Goal: Task Accomplishment & Management: Use online tool/utility

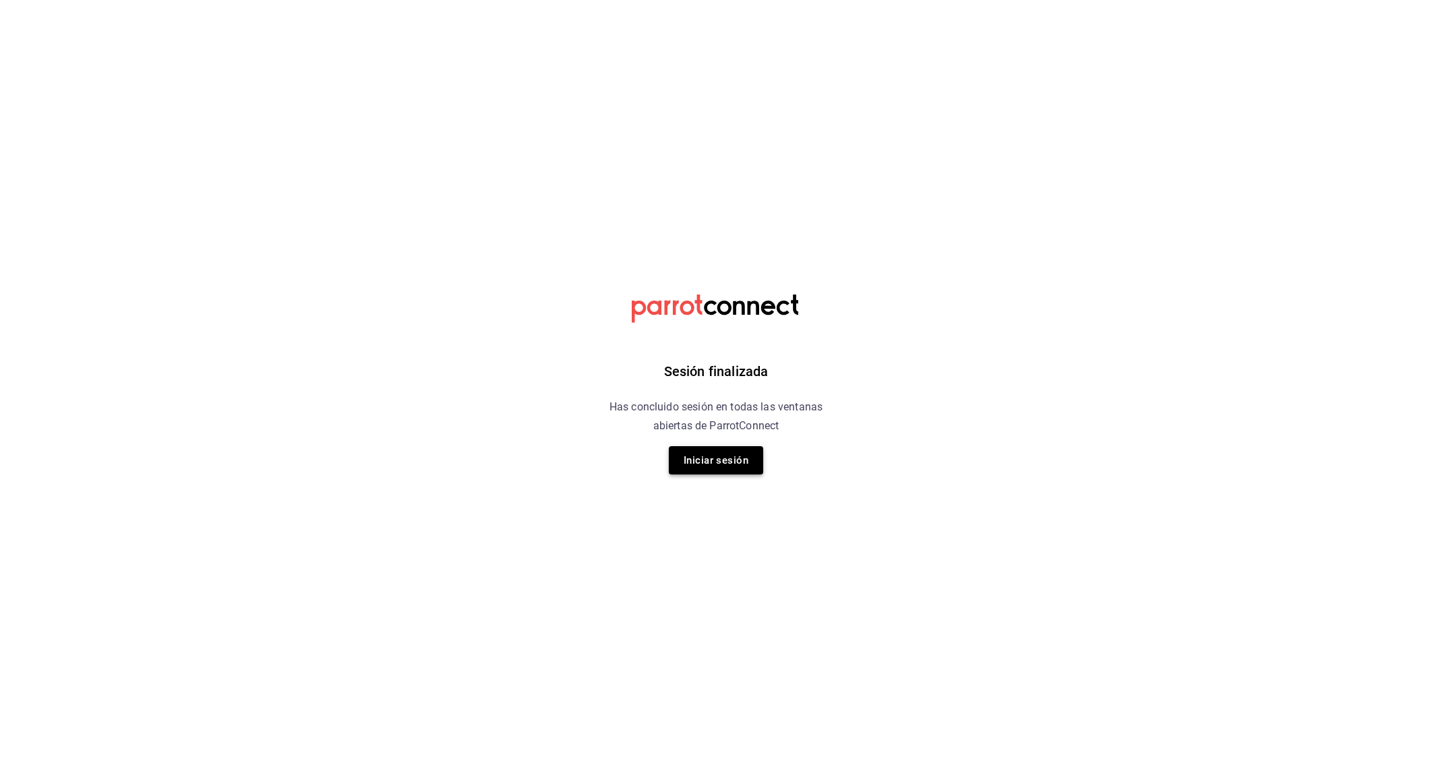
click at [712, 474] on button "Iniciar sesión" at bounding box center [716, 460] width 94 height 28
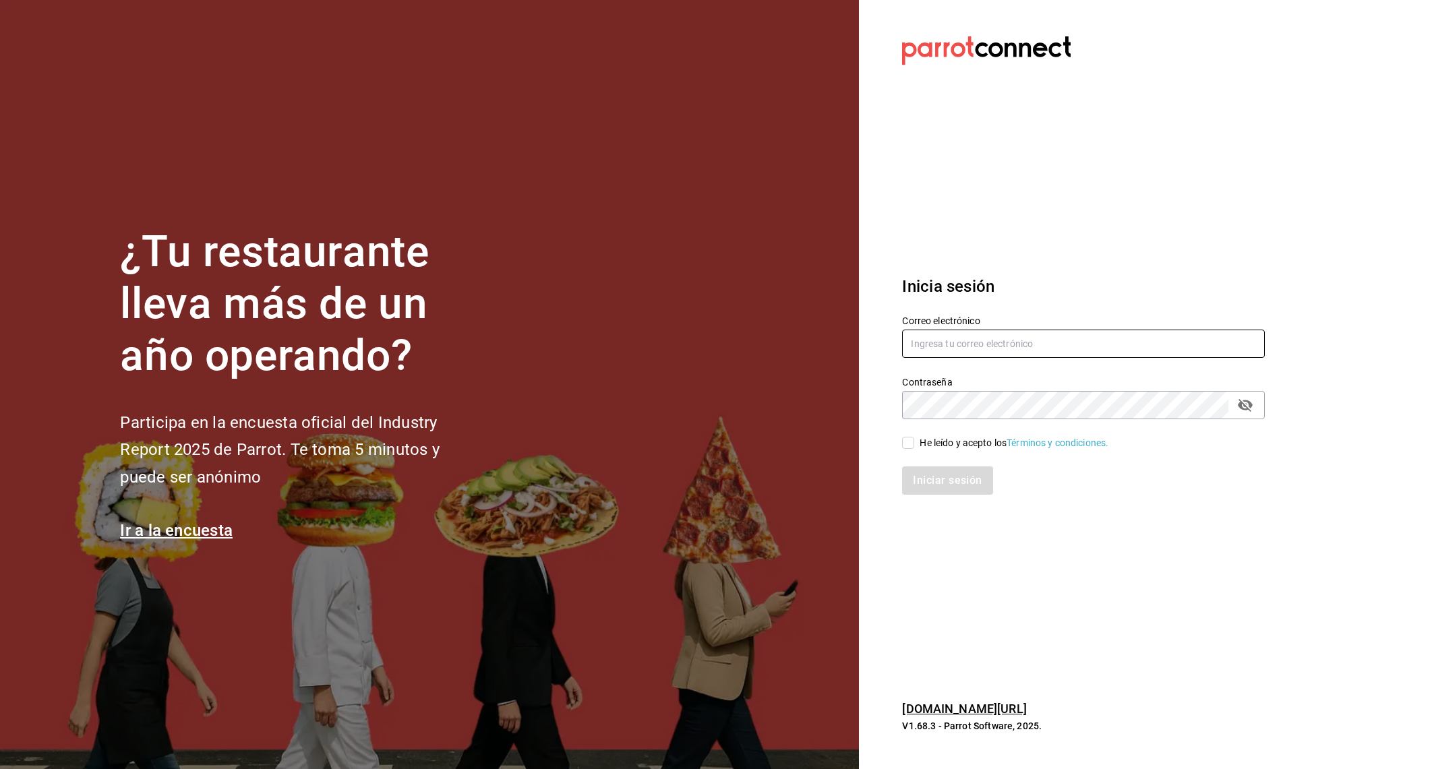
click at [1032, 351] on input "text" at bounding box center [1083, 344] width 363 height 28
type input "[EMAIL_ADDRESS][DOMAIN_NAME]"
click at [902, 443] on input "He leído y acepto los Términos y condiciones." at bounding box center [908, 443] width 12 height 12
checkbox input "true"
click at [935, 484] on button "Iniciar sesión" at bounding box center [948, 480] width 92 height 28
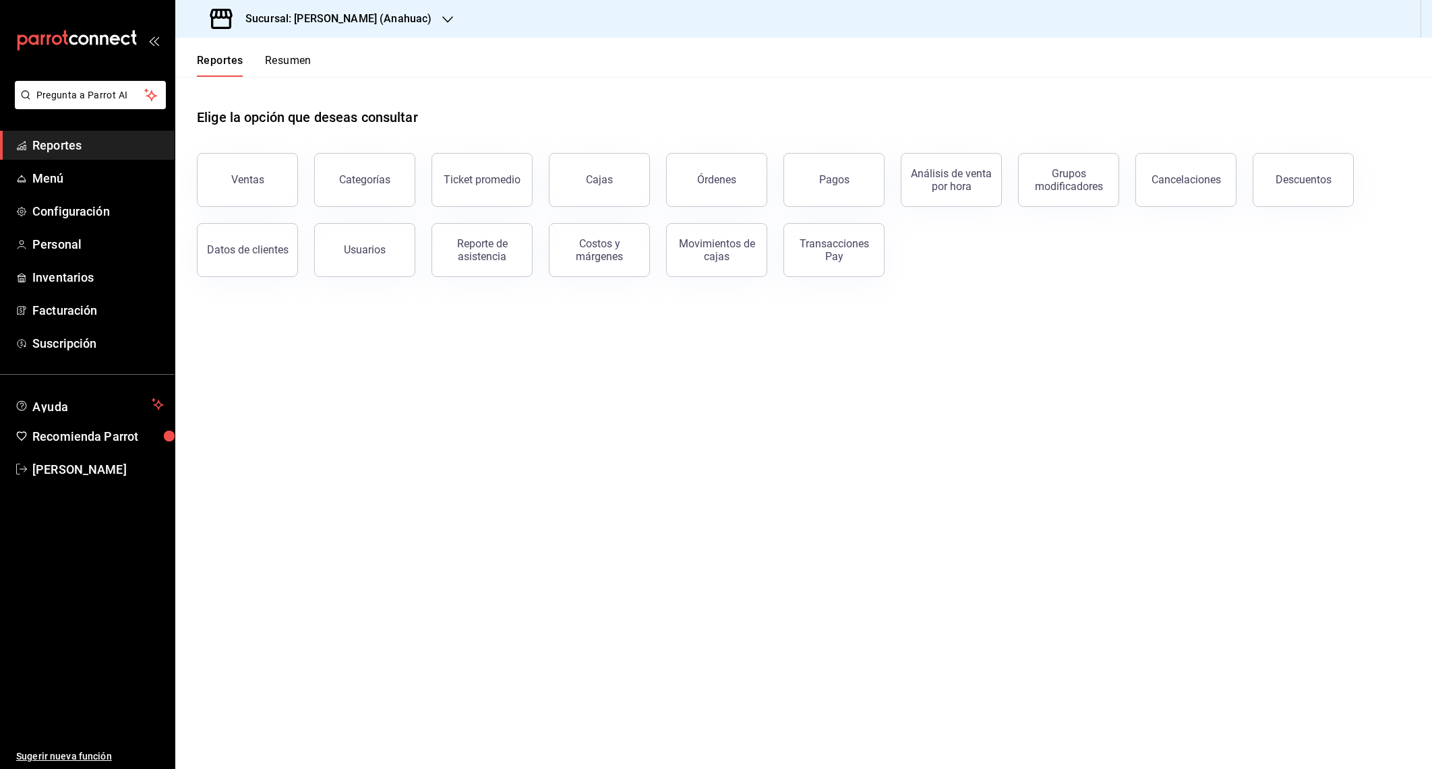
click at [409, 22] on div "Sucursal: Don Macizo (Anahuac)" at bounding box center [322, 19] width 272 height 38
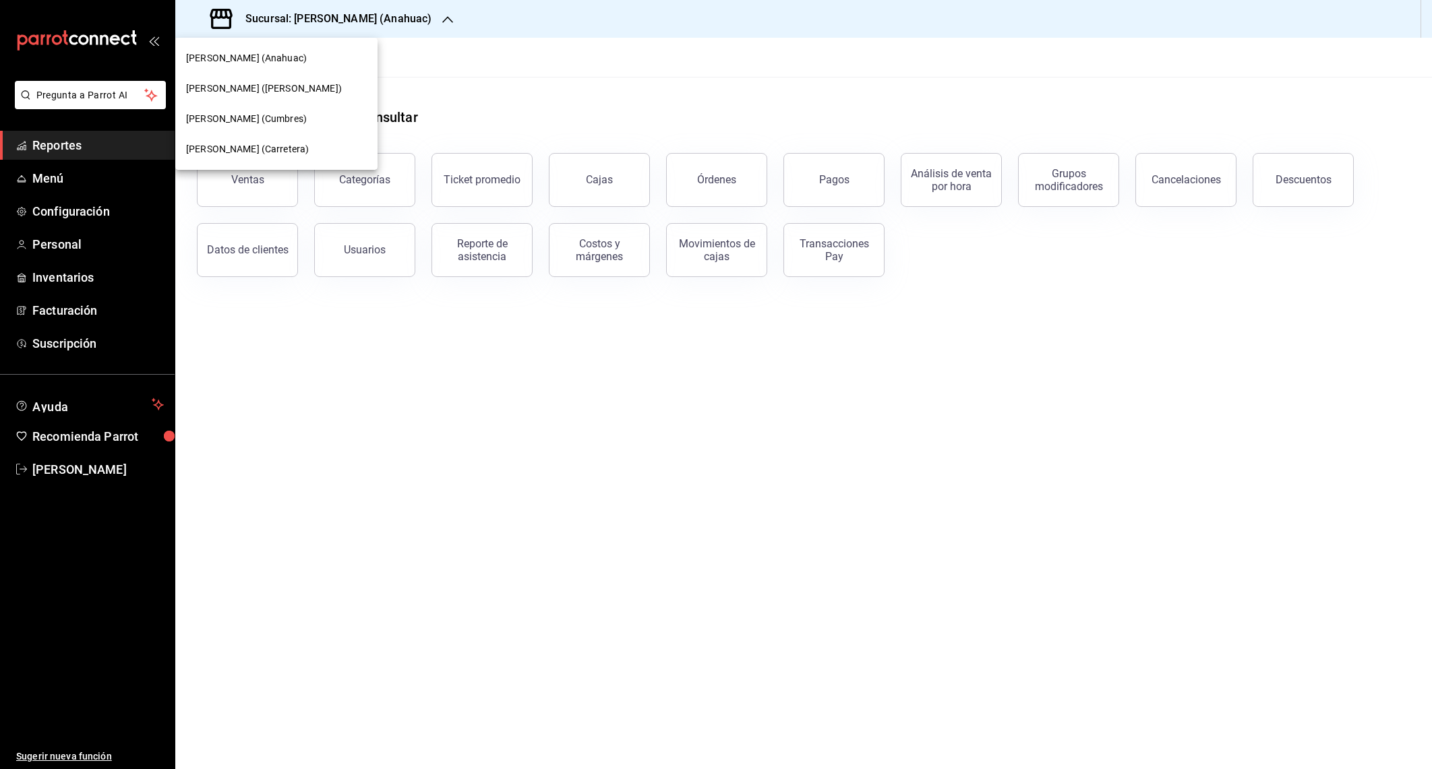
click at [345, 88] on div "Don Macizo (Humberto Lobo)" at bounding box center [276, 89] width 181 height 14
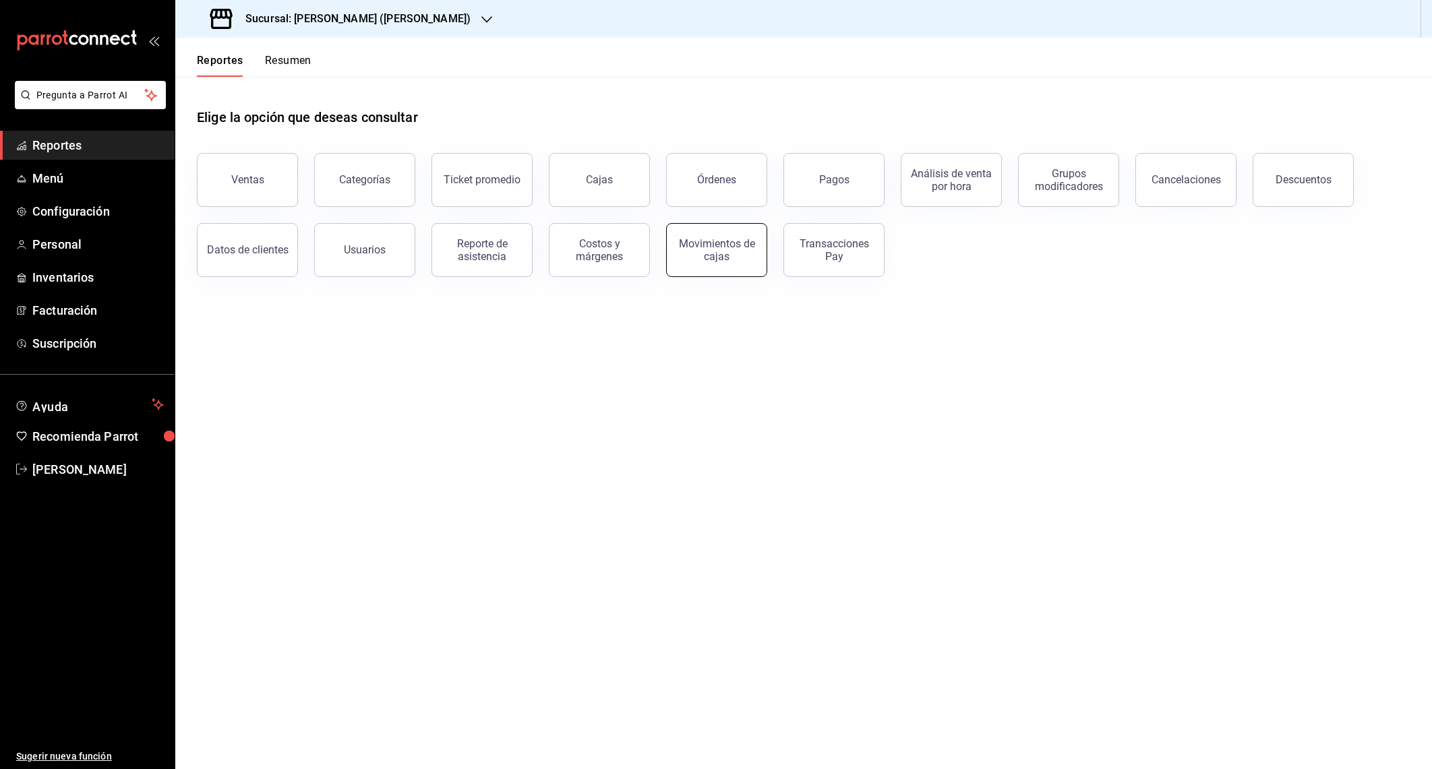
click at [725, 250] on div "Movimientos de cajas" at bounding box center [717, 250] width 84 height 26
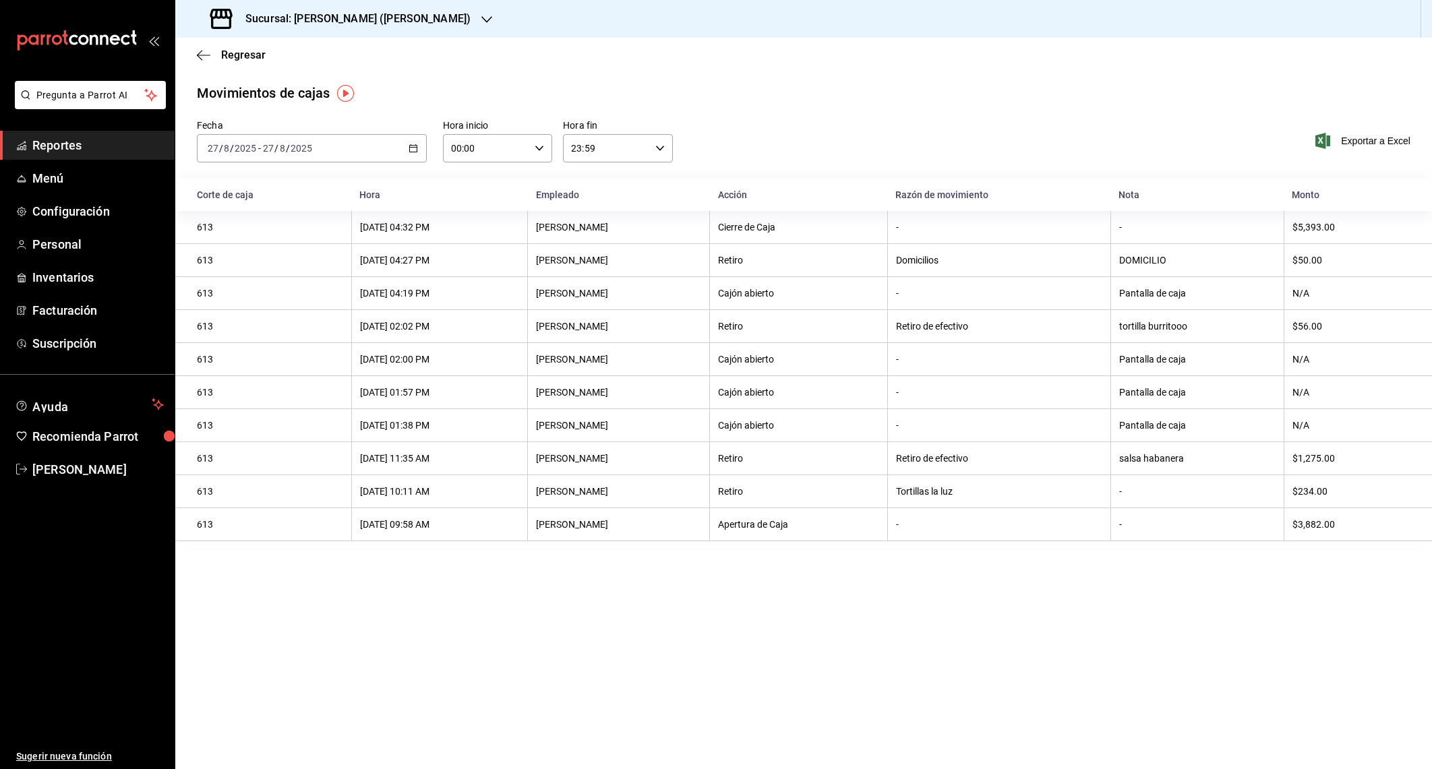
click at [352, 158] on div "2025-08-27 27 / 8 / 2025 - 2025-08-27 27 / 8 / 2025" at bounding box center [312, 148] width 230 height 28
click at [301, 282] on span "Mes actual" at bounding box center [260, 280] width 104 height 14
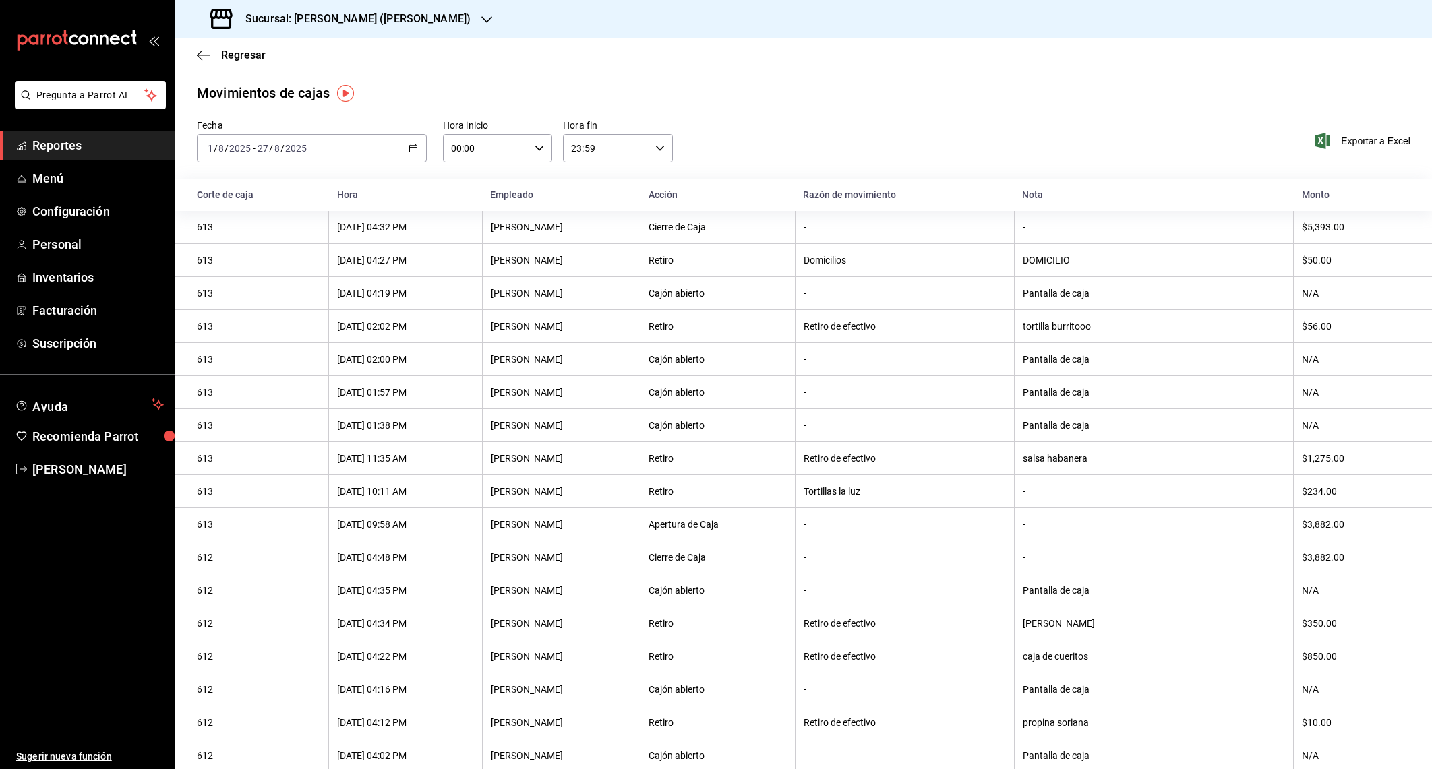
click at [1351, 146] on span "Exportar a Excel" at bounding box center [1364, 141] width 92 height 16
click at [398, 16] on h3 "Sucursal: Don Macizo (Humberto Lobo)" at bounding box center [353, 19] width 236 height 16
click at [352, 123] on div "Don Macizo (Cumbres)" at bounding box center [276, 119] width 181 height 14
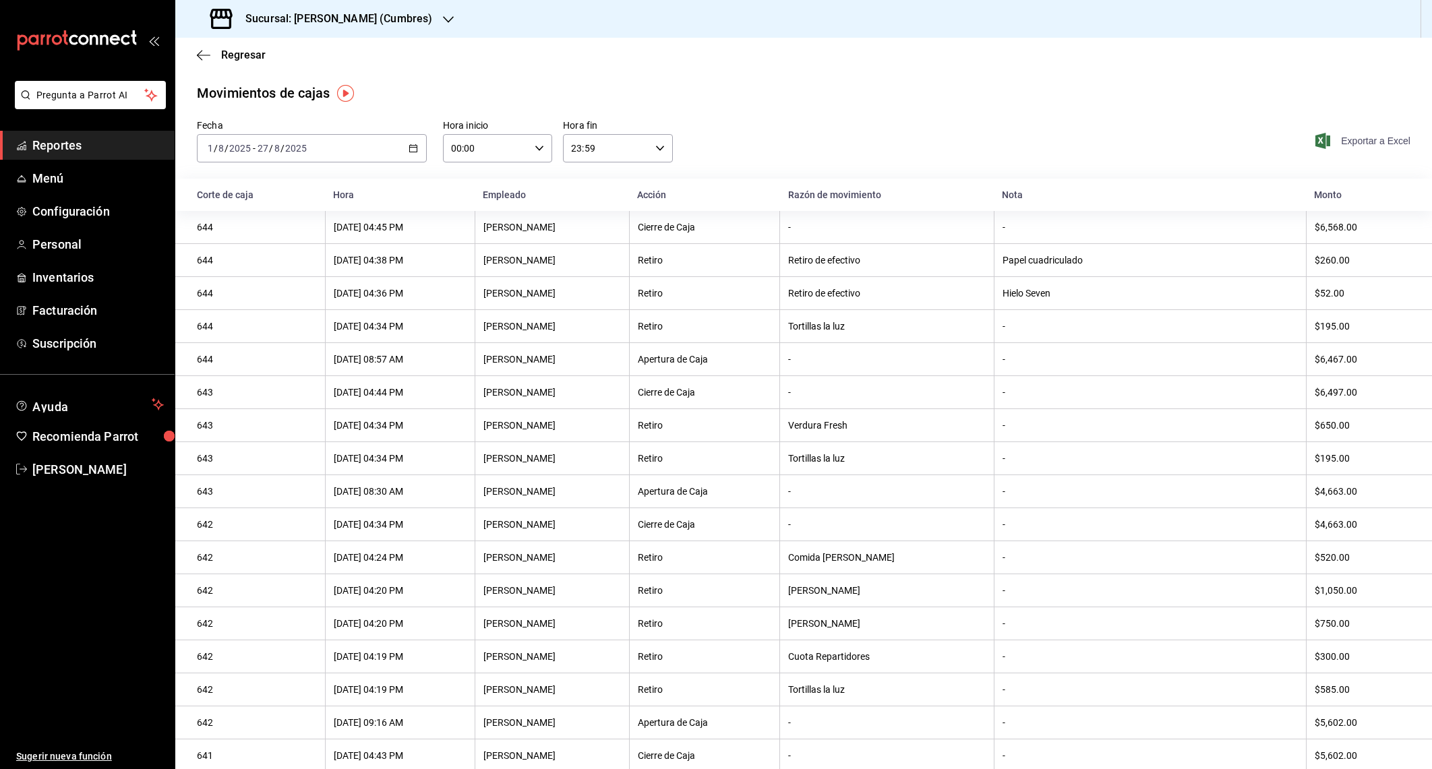
click at [1380, 142] on span "Exportar a Excel" at bounding box center [1364, 141] width 92 height 16
click at [349, 34] on div "Sucursal: Don Macizo (Cumbres)" at bounding box center [322, 19] width 273 height 38
click at [315, 61] on div "Don Macizo (Anahuac)" at bounding box center [276, 58] width 181 height 14
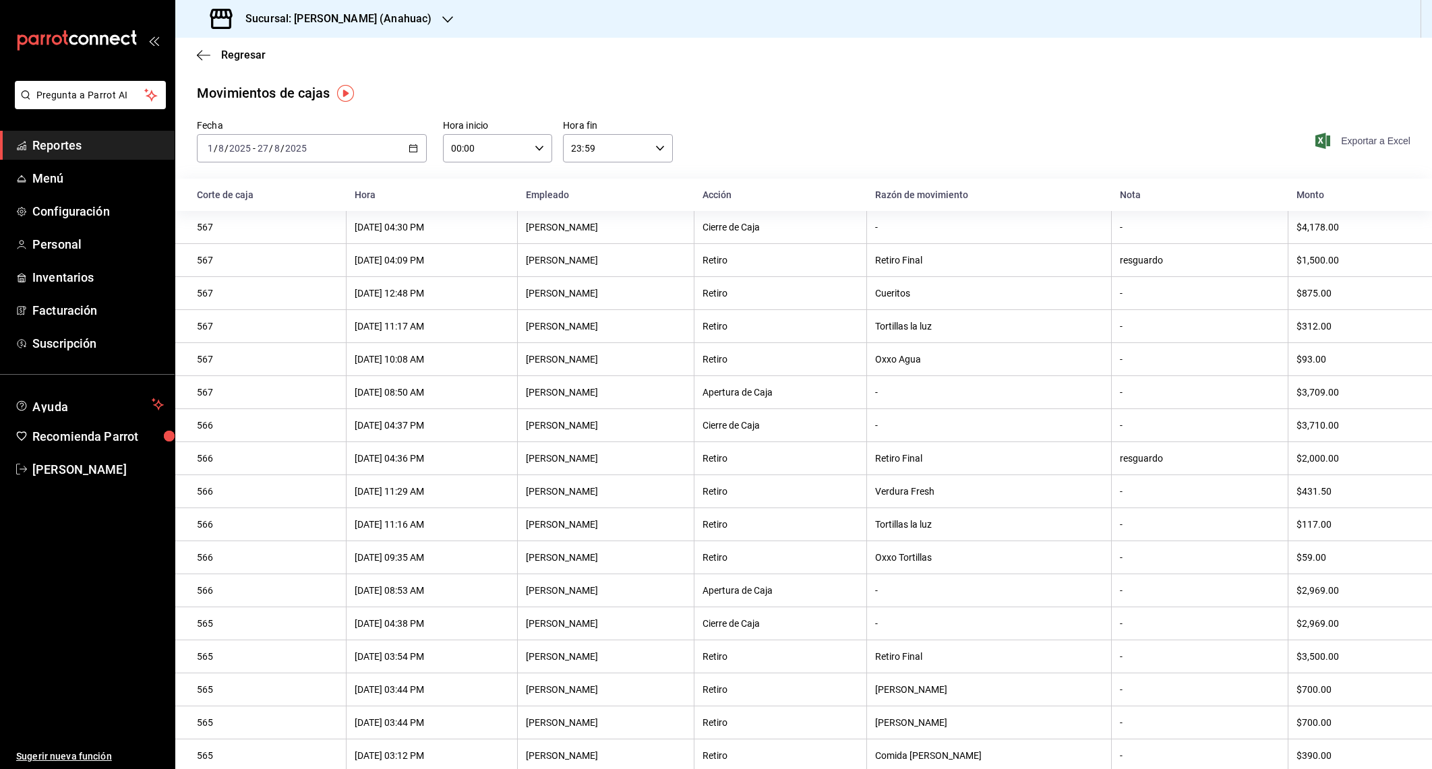
click at [1344, 145] on span "Exportar a Excel" at bounding box center [1364, 141] width 92 height 16
click at [359, 145] on div "2025-08-01 1 / 8 / 2025 - 2025-08-27 27 / 8 / 2025" at bounding box center [312, 148] width 230 height 28
click at [367, 36] on div "Sucursal: Don Macizo (Anahuac)" at bounding box center [322, 19] width 272 height 38
click at [319, 145] on div "Don Macizo (Carretera)" at bounding box center [276, 149] width 181 height 14
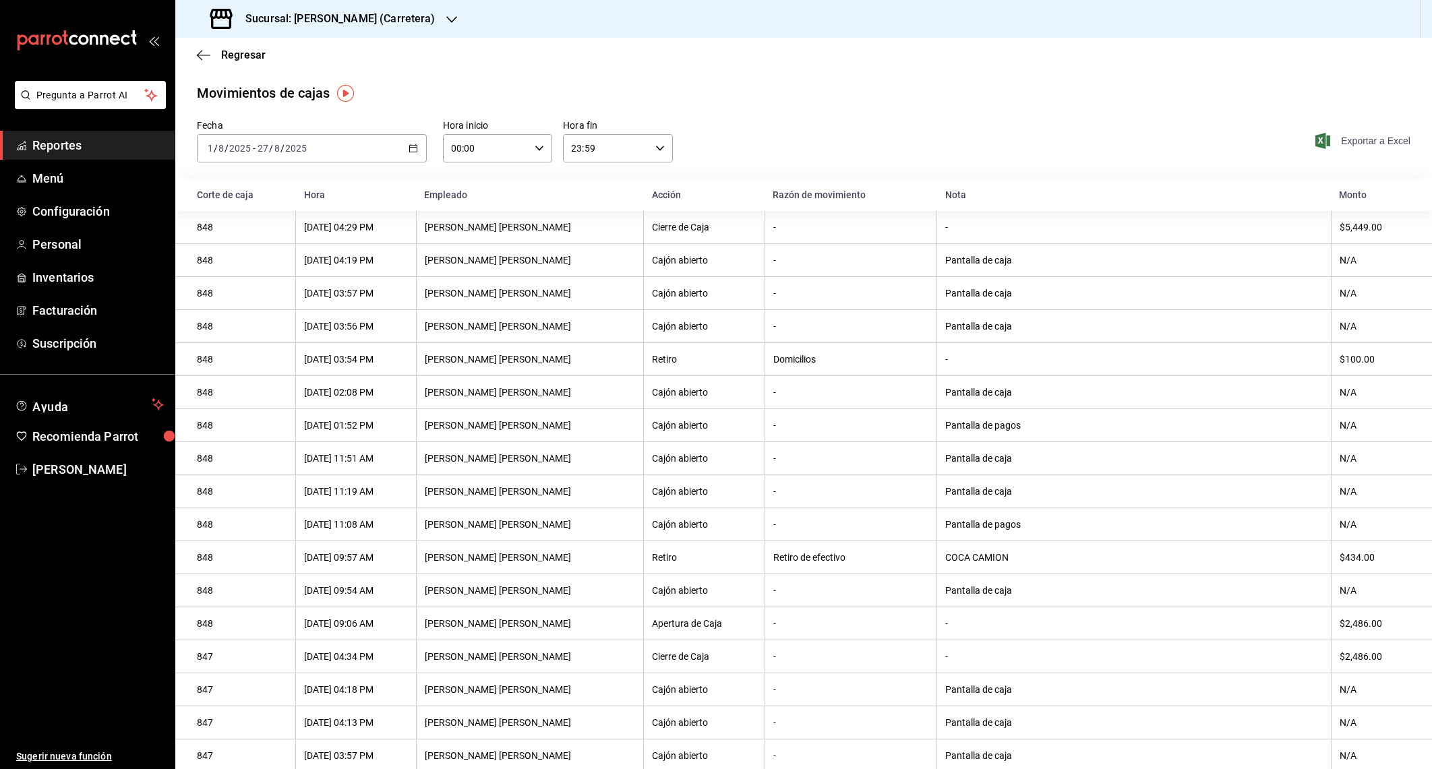
click at [1363, 143] on span "Exportar a Excel" at bounding box center [1364, 141] width 92 height 16
